Goal: Task Accomplishment & Management: Manage account settings

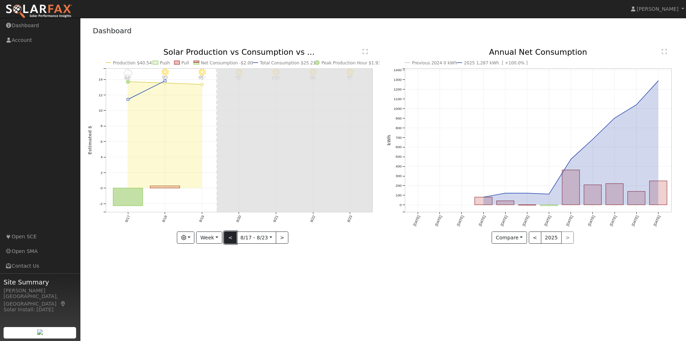
click at [232, 234] on button "<" at bounding box center [230, 237] width 13 height 12
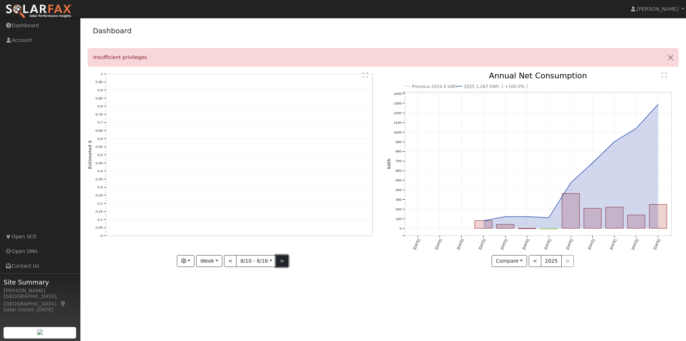
click at [280, 261] on button ">" at bounding box center [282, 261] width 13 height 12
type input "[DATE]"
click at [670, 57] on button "Close" at bounding box center [670, 58] width 15 height 18
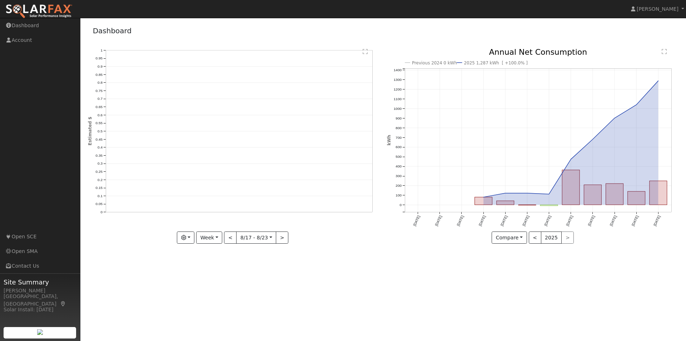
click at [205, 112] on icon "0 0.05 0.1 0.15 0.2 0.25 0.3 0.35 0.4 0.45 0.5 0.55 0.6 0.65 0.7 0.75 0.8 0.85 …" at bounding box center [234, 141] width 292 height 186
click at [20, 40] on link "Account" at bounding box center [40, 40] width 80 height 15
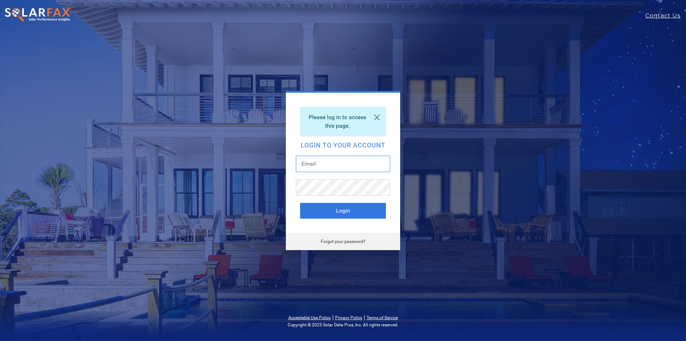
click at [327, 165] on input "text" at bounding box center [343, 163] width 94 height 16
type input "microweeze@gmail.com"
click at [344, 212] on button "Login" at bounding box center [343, 211] width 86 height 16
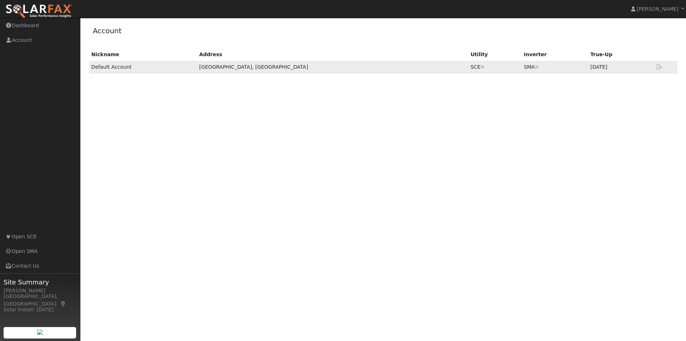
click at [289, 67] on td "[GEOGRAPHIC_DATA], [GEOGRAPHIC_DATA]" at bounding box center [332, 67] width 271 height 13
click at [267, 65] on td "[GEOGRAPHIC_DATA], [GEOGRAPHIC_DATA]" at bounding box center [332, 67] width 271 height 13
click at [115, 68] on td "Default Account" at bounding box center [143, 67] width 108 height 13
click at [19, 28] on link "Dashboard" at bounding box center [40, 25] width 80 height 15
